Goal: Task Accomplishment & Management: Manage account settings

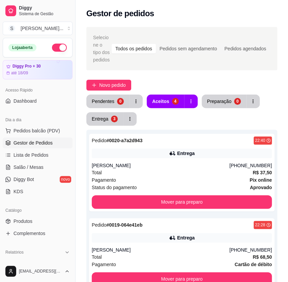
click at [58, 48] on button "button" at bounding box center [59, 48] width 15 height 8
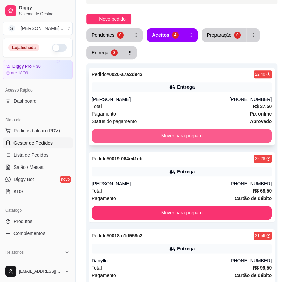
scroll to position [30, 0]
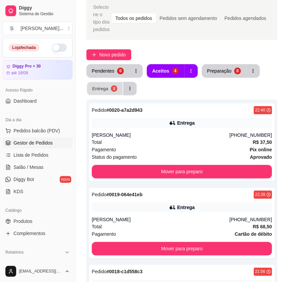
click at [115, 92] on button "Entrega 3" at bounding box center [105, 88] width 36 height 13
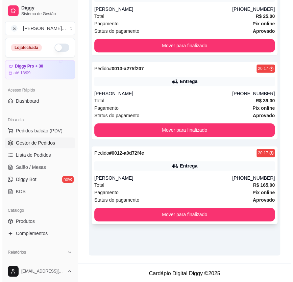
scroll to position [157, 0]
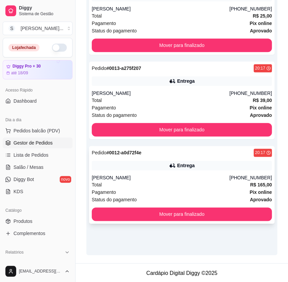
click at [192, 173] on div "Pedido # 0012-a0d72f4e 20:17 Entrega Matheus [PHONE_NUMBER] Total R$ 165,00 Pag…" at bounding box center [182, 185] width 186 height 78
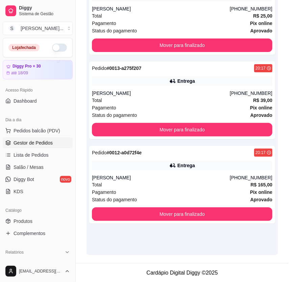
scroll to position [184, 0]
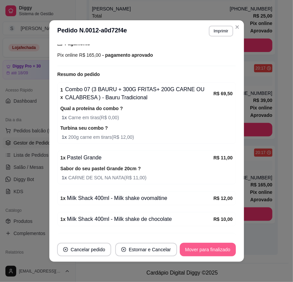
click at [209, 246] on button "Mover para finalizado" at bounding box center [208, 249] width 56 height 13
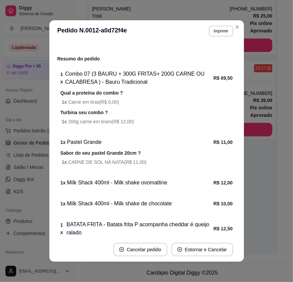
scroll to position [168, 0]
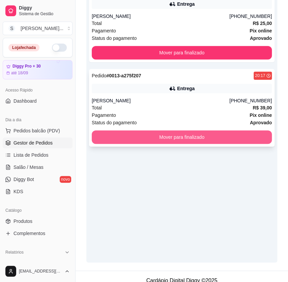
click at [244, 135] on button "Mover para finalizado" at bounding box center [182, 136] width 180 height 13
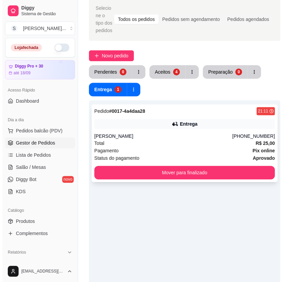
scroll to position [27, 0]
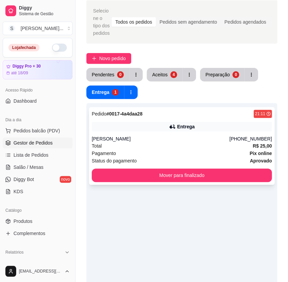
click at [213, 148] on div "Total R$ 25,00" at bounding box center [182, 145] width 180 height 7
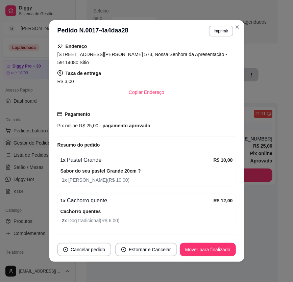
scroll to position [122, 0]
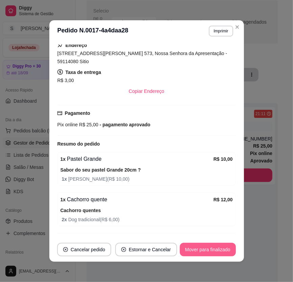
click at [216, 255] on button "Mover para finalizado" at bounding box center [208, 249] width 56 height 13
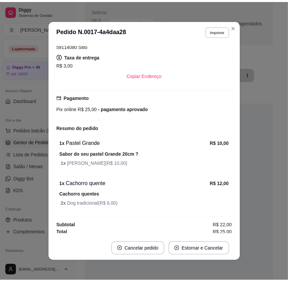
scroll to position [107, 0]
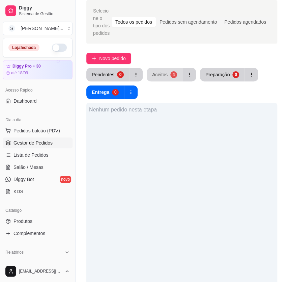
click at [156, 73] on div "Aceitos" at bounding box center [160, 74] width 16 height 7
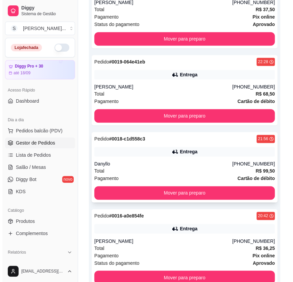
scroll to position [204, 0]
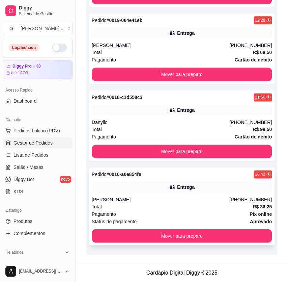
click at [203, 203] on div "Total R$ 36,25" at bounding box center [182, 205] width 180 height 7
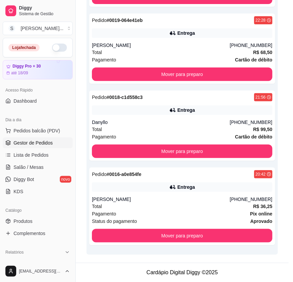
scroll to position [131, 0]
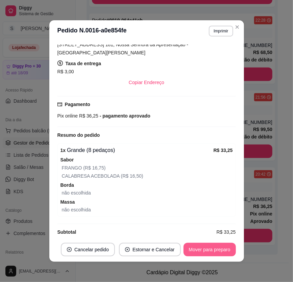
click at [209, 250] on button "Mover para preparo" at bounding box center [209, 249] width 52 height 13
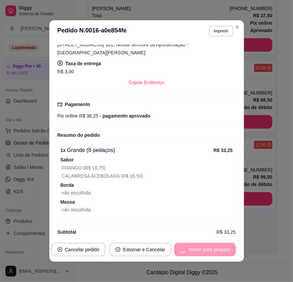
scroll to position [157, 0]
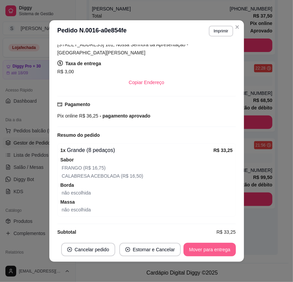
click at [209, 249] on button "Mover para entrega" at bounding box center [209, 249] width 52 height 13
click at [208, 251] on button "Mover para finalizado" at bounding box center [208, 249] width 56 height 13
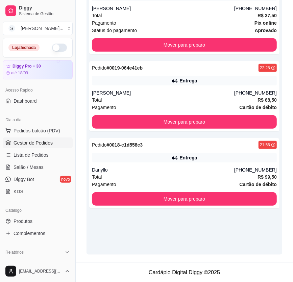
scroll to position [149, 0]
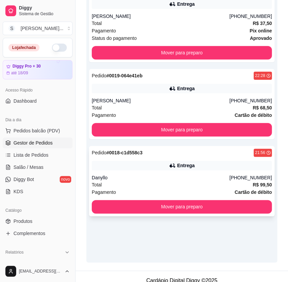
click at [229, 175] on div "Danyllo" at bounding box center [161, 177] width 138 height 7
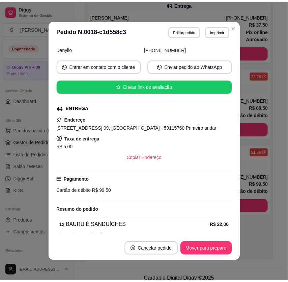
scroll to position [122, 0]
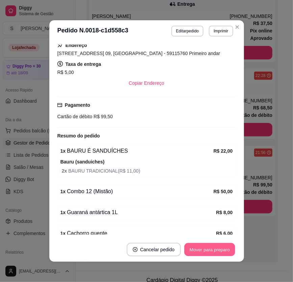
click at [204, 246] on button "Mover para preparo" at bounding box center [209, 249] width 51 height 13
click at [212, 246] on button "Mover para entrega" at bounding box center [209, 249] width 51 height 13
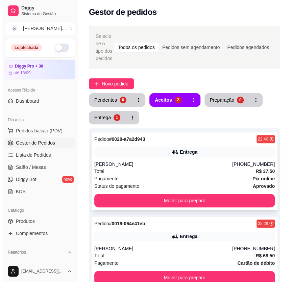
scroll to position [0, 0]
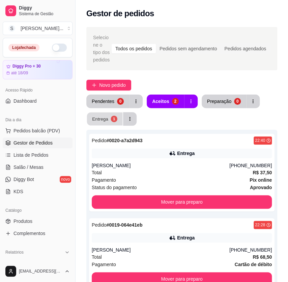
click at [106, 118] on div "Entrega" at bounding box center [100, 118] width 16 height 6
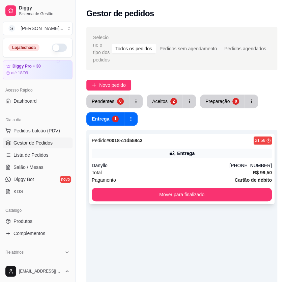
click at [179, 164] on div "Danyllo" at bounding box center [161, 165] width 138 height 7
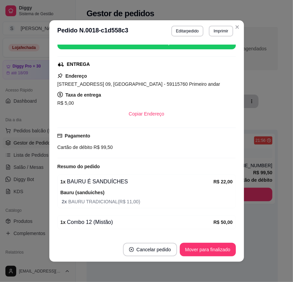
scroll to position [194, 0]
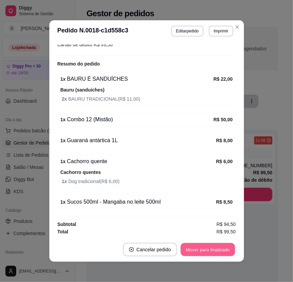
click at [216, 247] on button "Mover para finalizado" at bounding box center [207, 249] width 54 height 13
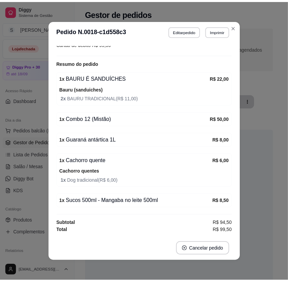
scroll to position [179, 0]
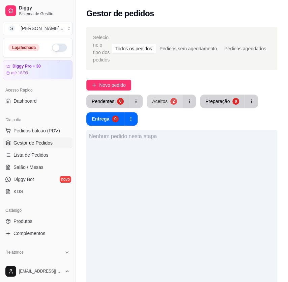
click at [161, 104] on div "Aceitos" at bounding box center [160, 101] width 16 height 7
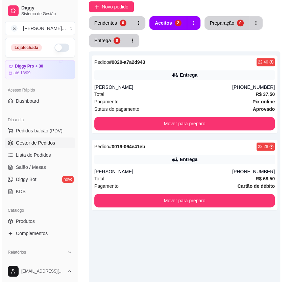
scroll to position [153, 0]
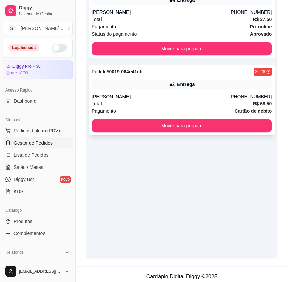
click at [167, 101] on div "Total R$ 68,50" at bounding box center [182, 103] width 180 height 7
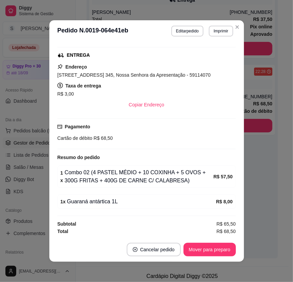
scroll to position [1, 0]
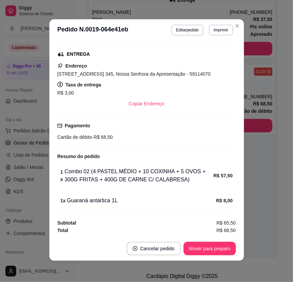
click at [204, 241] on footer "Cancelar pedido Mover para preparo" at bounding box center [146, 248] width 194 height 24
click at [204, 242] on button "Mover para preparo" at bounding box center [209, 248] width 52 height 13
click at [212, 245] on button "Mover para entrega" at bounding box center [209, 248] width 52 height 13
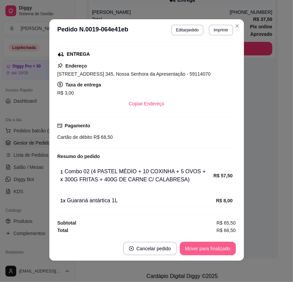
click at [226, 245] on button "Mover para finalizado" at bounding box center [208, 248] width 56 height 13
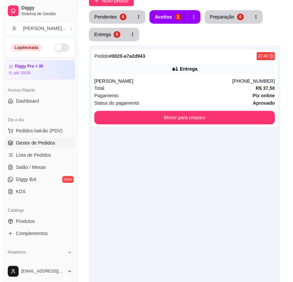
scroll to position [0, 0]
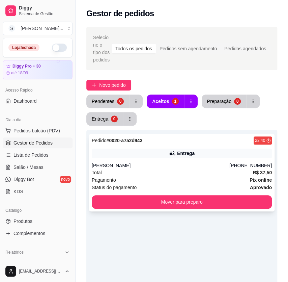
click at [172, 154] on icon at bounding box center [172, 153] width 7 height 7
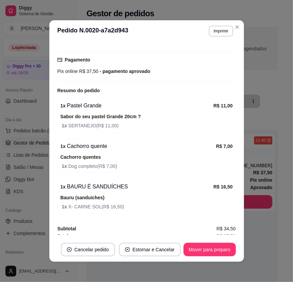
scroll to position [172, 0]
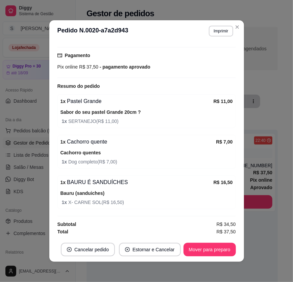
click at [211, 243] on button "Mover para preparo" at bounding box center [209, 249] width 52 height 13
click at [210, 243] on button "Mover para preparo" at bounding box center [209, 249] width 52 height 13
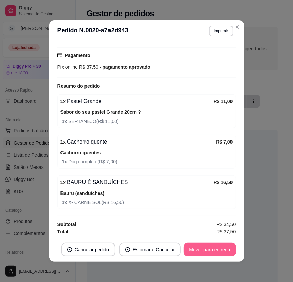
click at [207, 250] on button "Mover para entrega" at bounding box center [209, 249] width 52 height 13
click at [223, 249] on button "Mover para finalizado" at bounding box center [208, 249] width 56 height 13
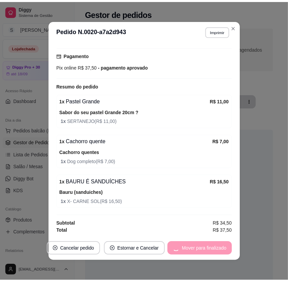
scroll to position [157, 0]
